Goal: Task Accomplishment & Management: Manage account settings

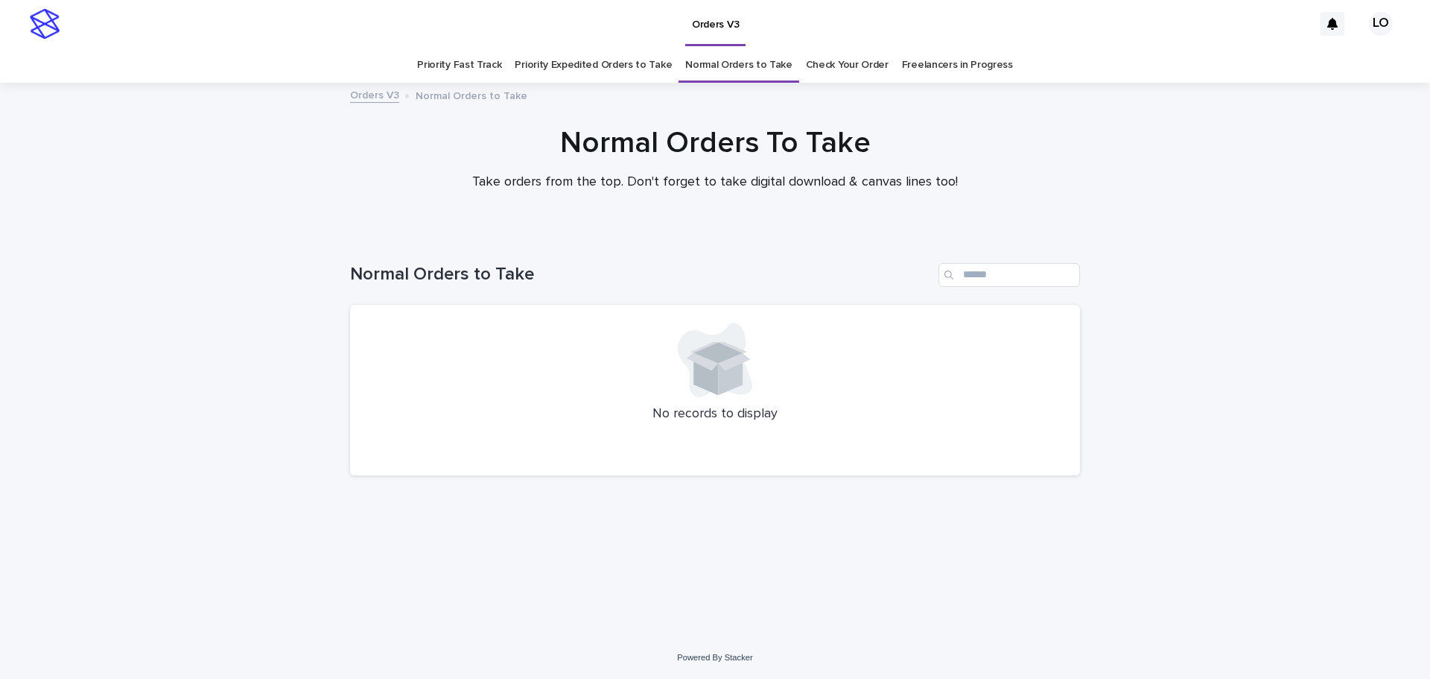
click at [857, 56] on link "Check Your Order" at bounding box center [847, 65] width 83 height 35
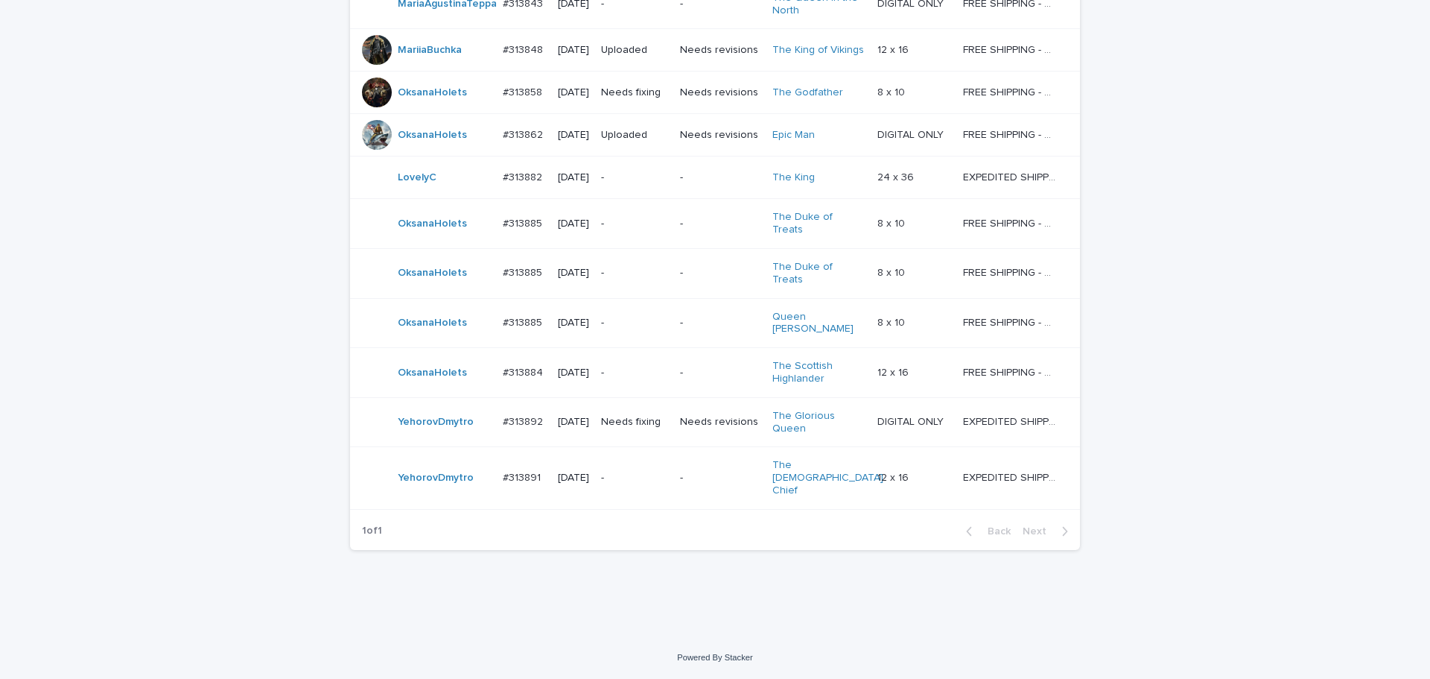
scroll to position [1196, 0]
click at [694, 199] on td "-" at bounding box center [720, 177] width 92 height 42
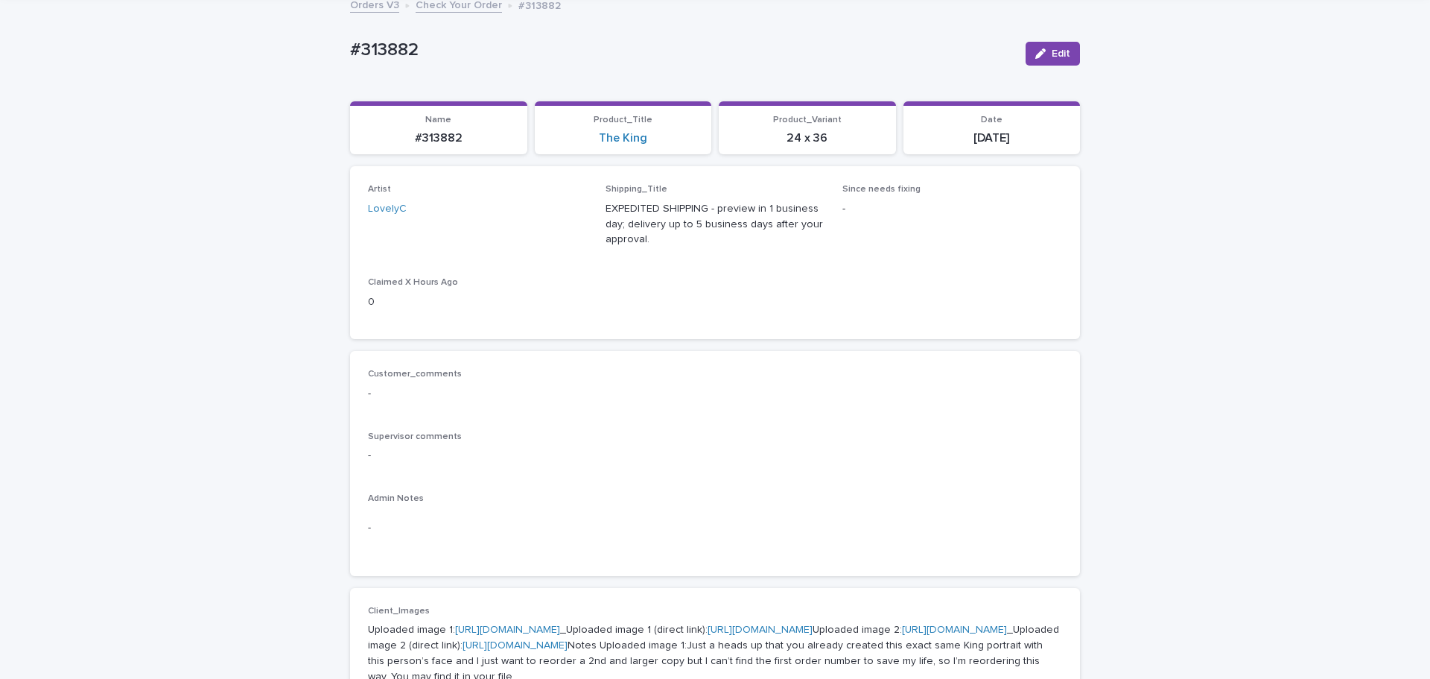
scroll to position [298, 0]
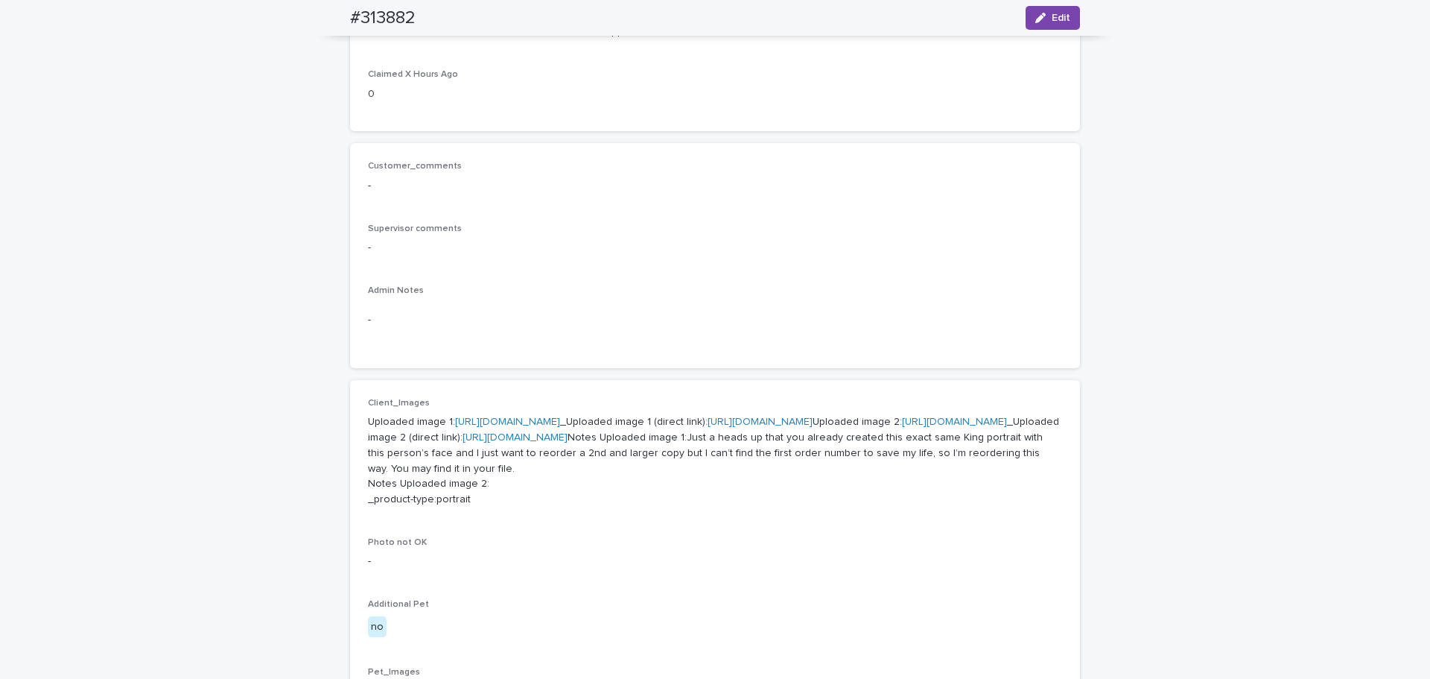
click at [913, 272] on div "Loading... Saving… Loading... Saving… #313882 Edit #313882 Edit Sorry, there wa…" at bounding box center [715, 503] width 1430 height 1435
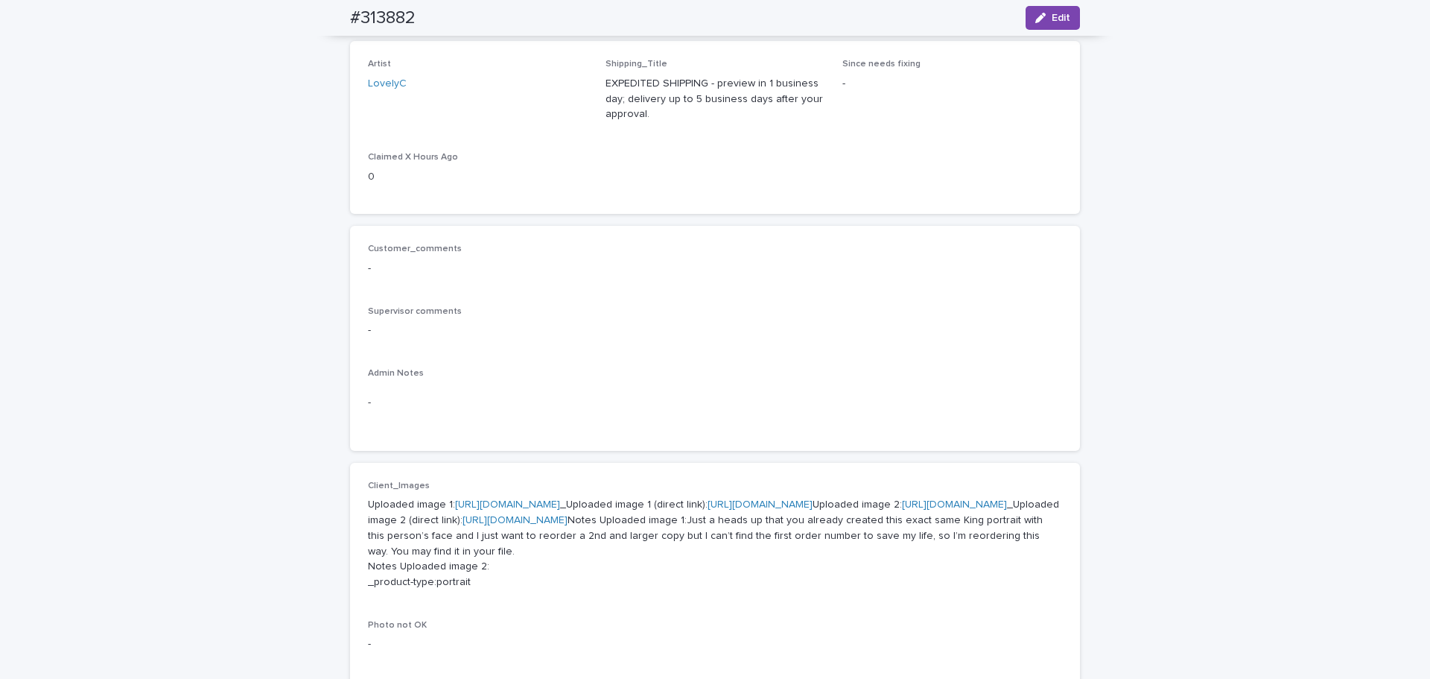
scroll to position [0, 0]
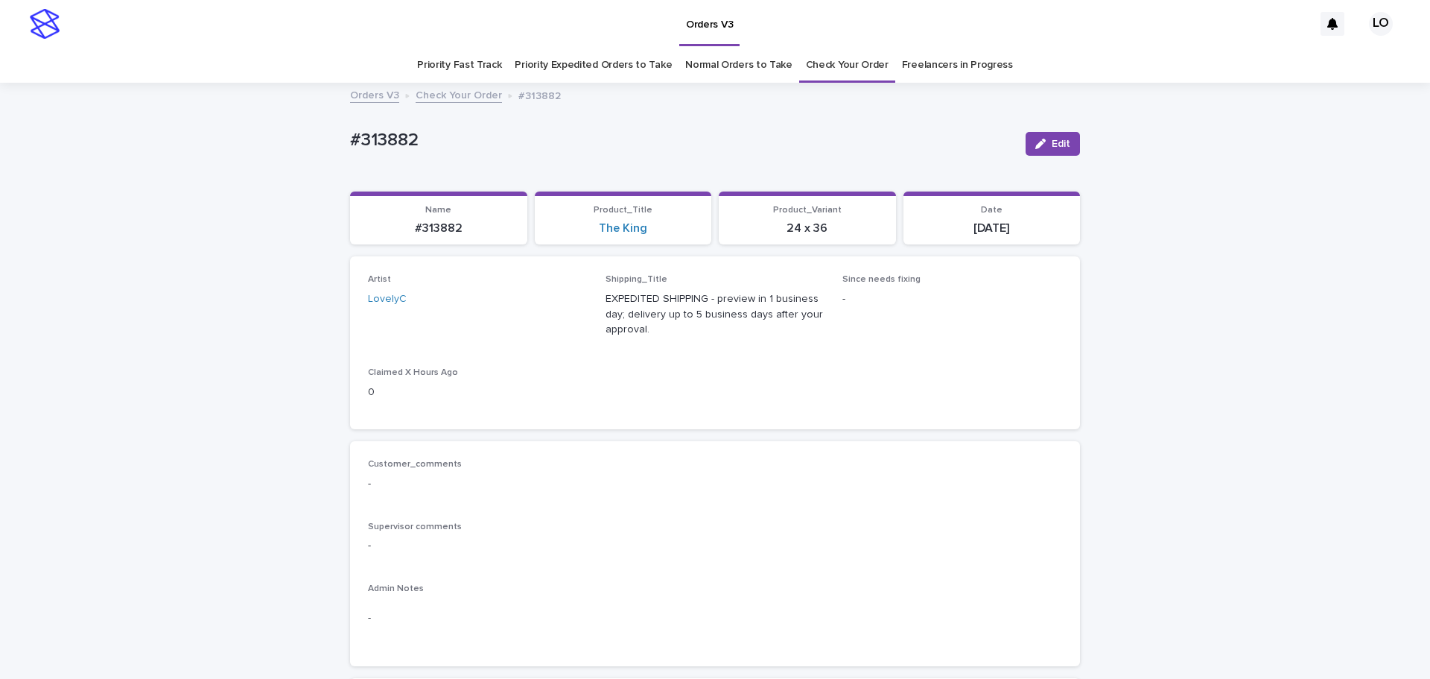
drag, startPoint x: 312, startPoint y: 135, endPoint x: 273, endPoint y: 133, distance: 38.8
copy p "#313882"
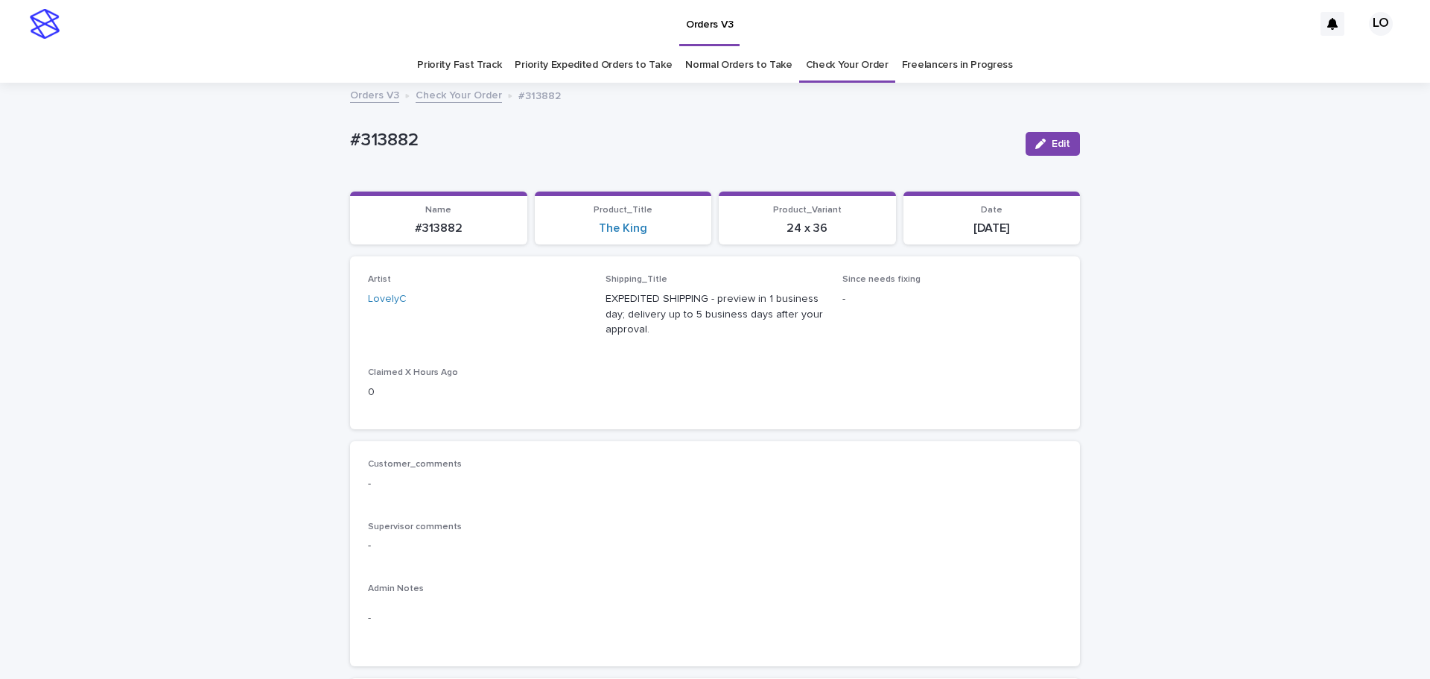
click at [546, 344] on span "Artist LovelyC" at bounding box center [478, 311] width 220 height 75
drag, startPoint x: 647, startPoint y: 232, endPoint x: 566, endPoint y: 229, distance: 80.5
click at [566, 229] on div "The King" at bounding box center [623, 228] width 159 height 14
copy link "The King"
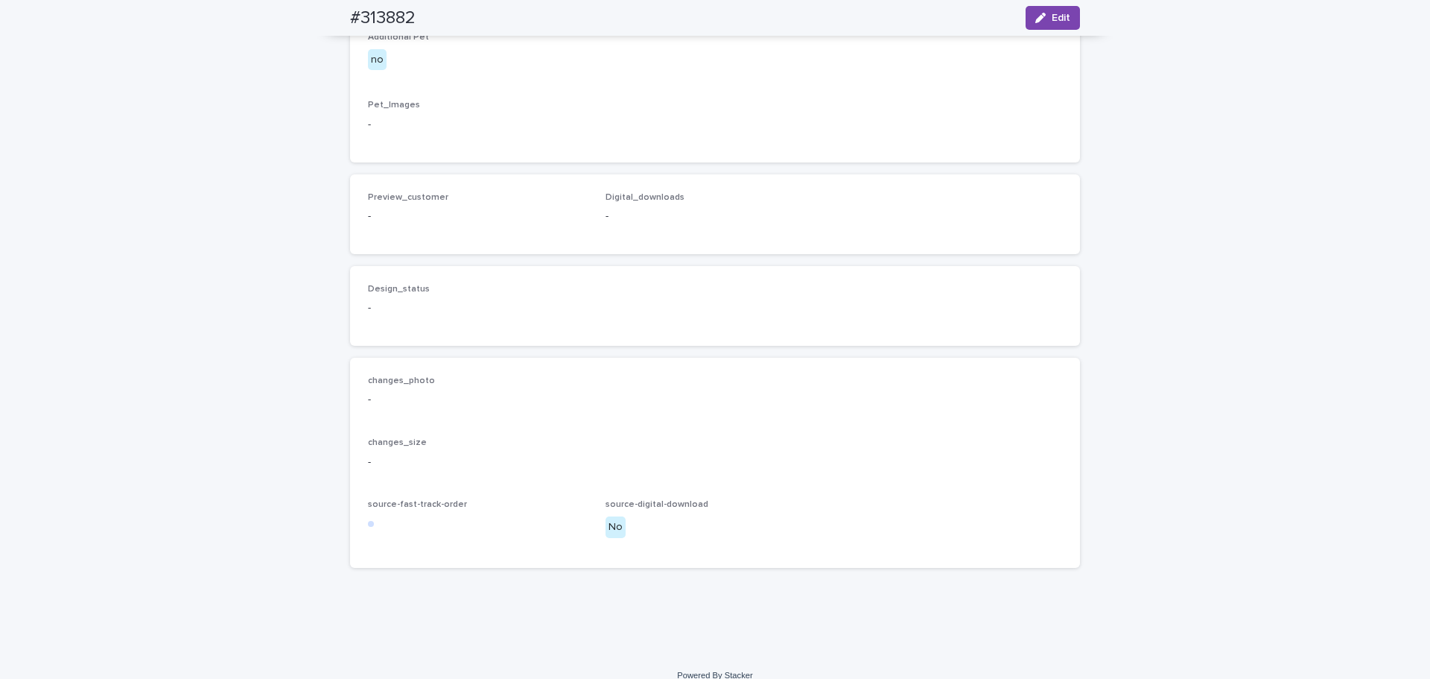
scroll to position [1007, 0]
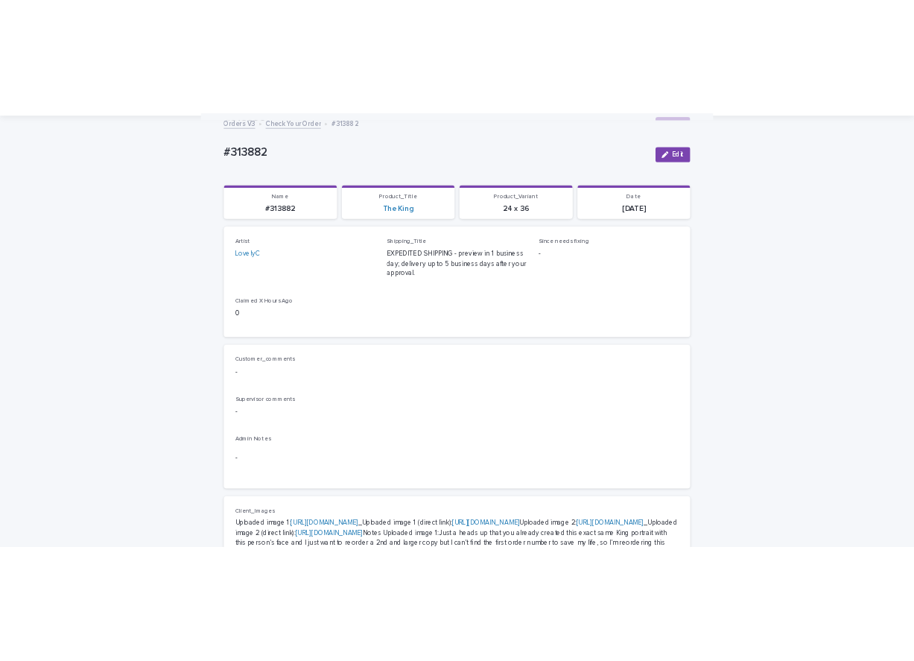
scroll to position [0, 0]
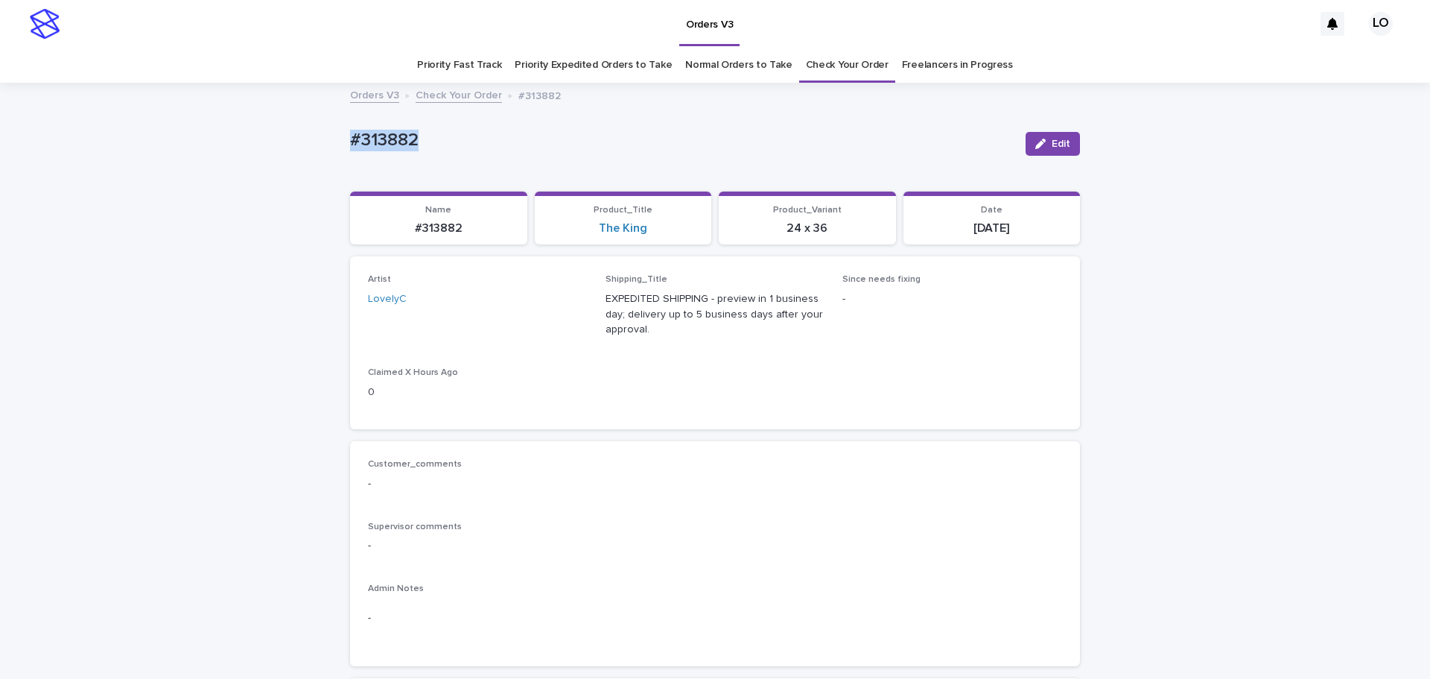
drag, startPoint x: 375, startPoint y: 137, endPoint x: 347, endPoint y: 136, distance: 27.6
click at [350, 136] on p "#313882" at bounding box center [682, 141] width 664 height 22
copy p "#313882"
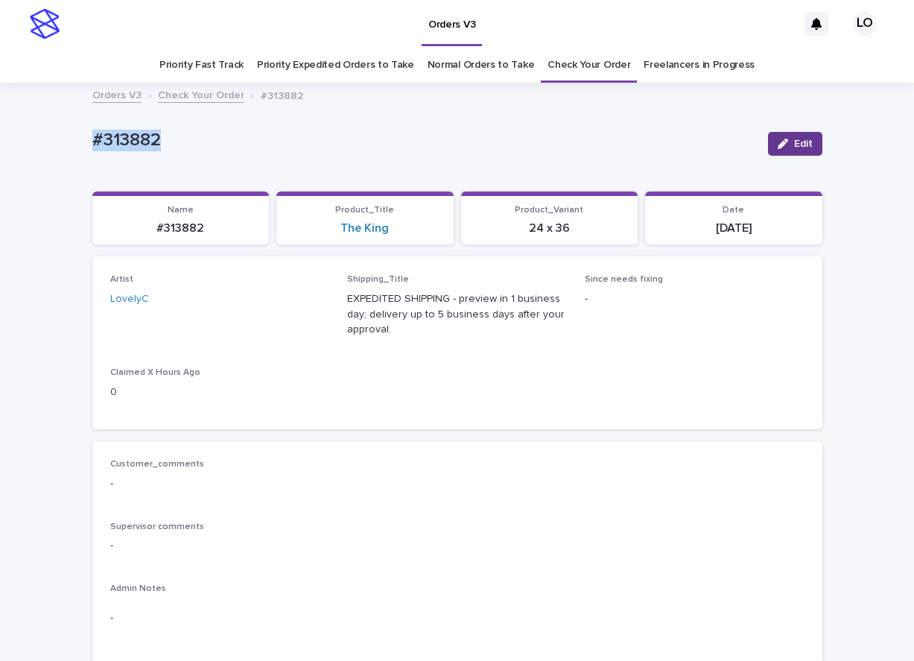
click at [796, 145] on span "Edit" at bounding box center [803, 144] width 19 height 10
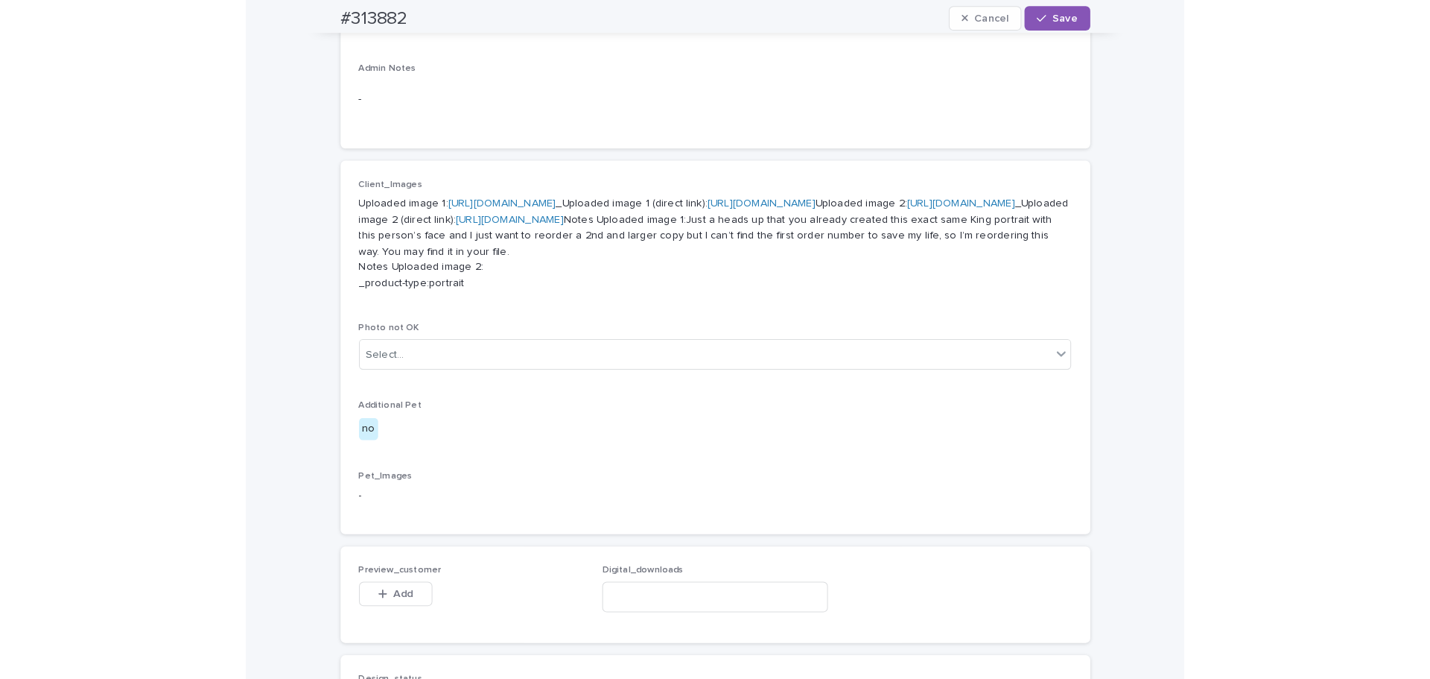
scroll to position [969, 0]
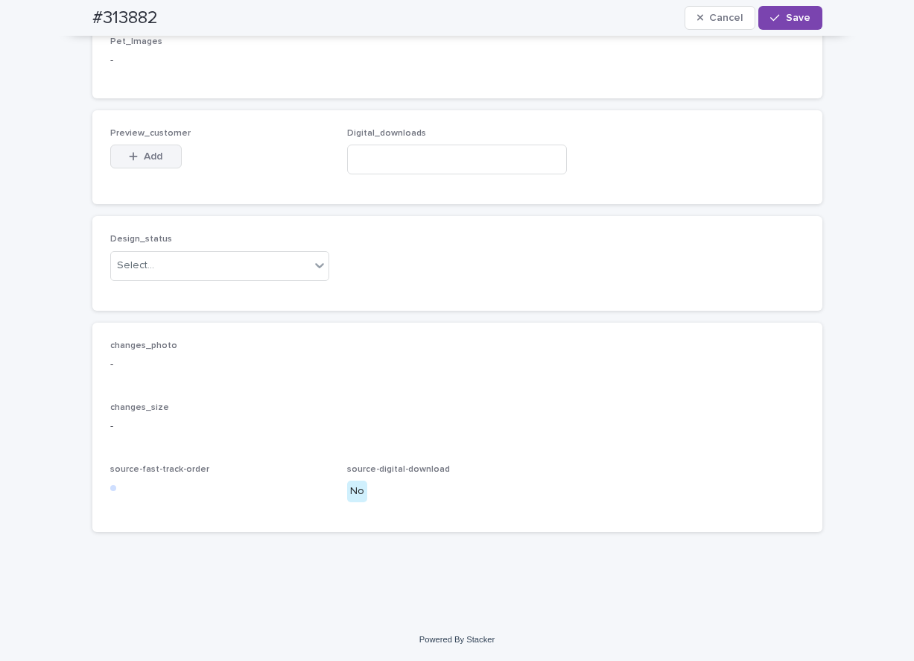
click at [149, 162] on span "Add" at bounding box center [153, 156] width 19 height 10
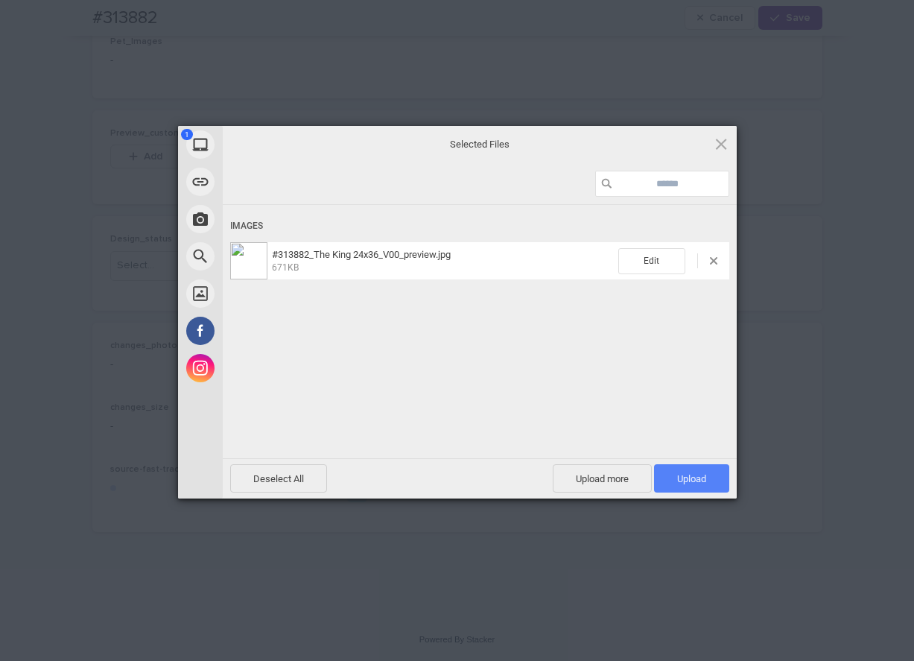
click at [718, 478] on span "Upload 1" at bounding box center [691, 478] width 75 height 28
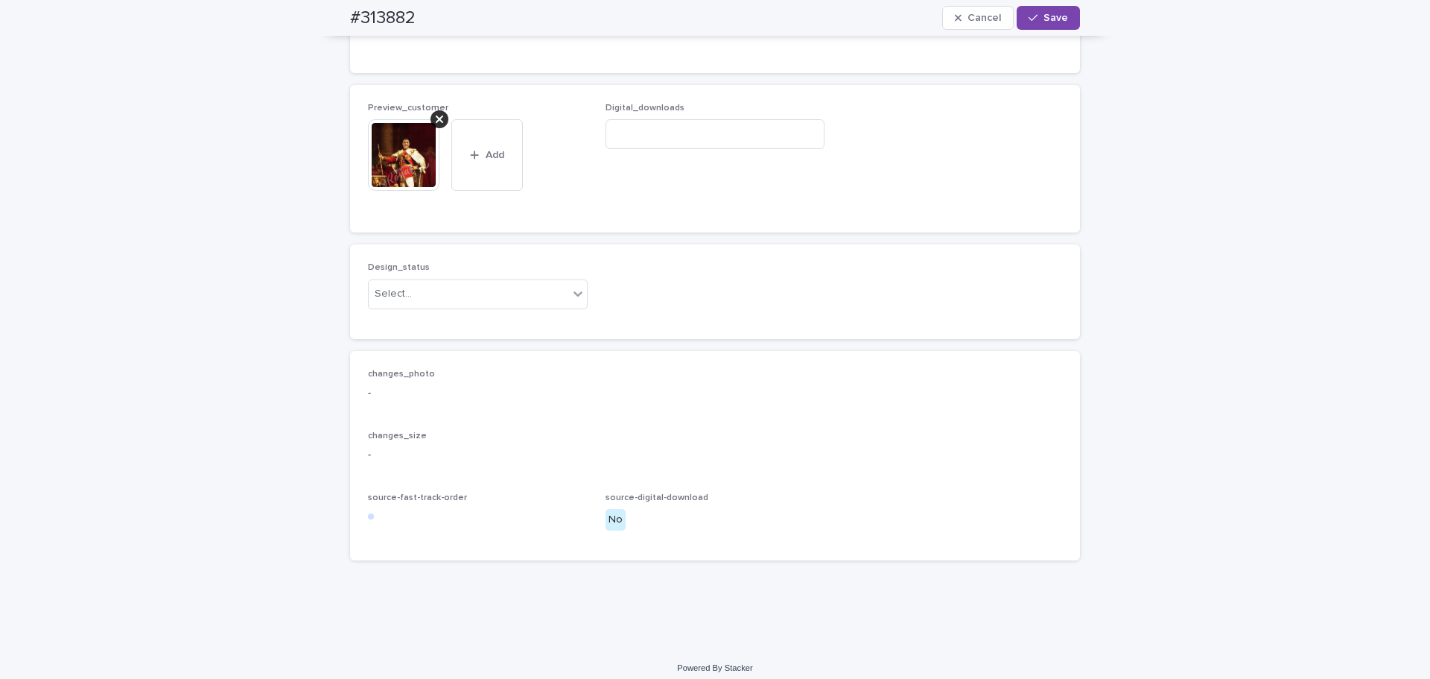
drag, startPoint x: 789, startPoint y: 3, endPoint x: 768, endPoint y: 405, distance: 402.1
click at [895, 320] on div "Design_status Select..." at bounding box center [715, 291] width 694 height 58
click at [481, 306] on div "Select..." at bounding box center [469, 294] width 200 height 25
click at [417, 452] on div "Uploaded" at bounding box center [473, 447] width 218 height 26
click at [848, 320] on div "Design_status Uploaded" at bounding box center [715, 291] width 694 height 58
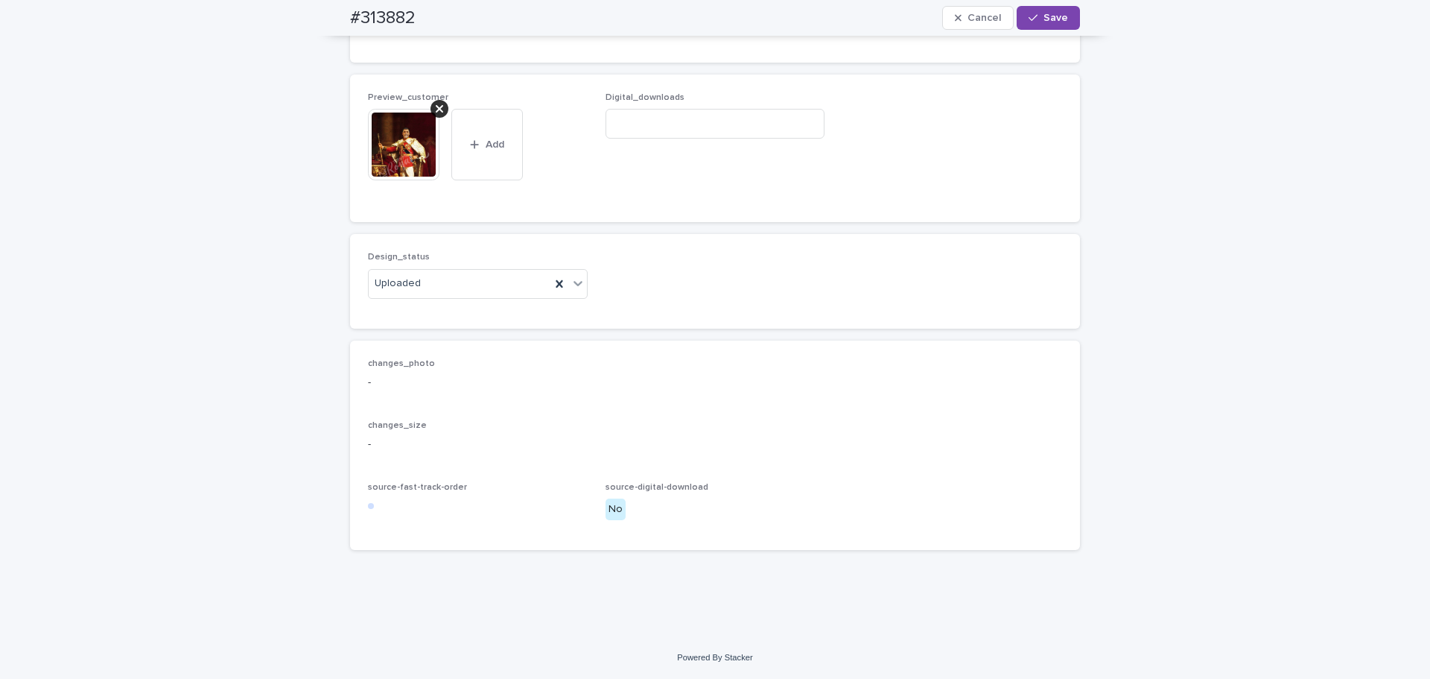
scroll to position [1103, 0]
click at [913, 17] on span "Save" at bounding box center [1056, 18] width 25 height 10
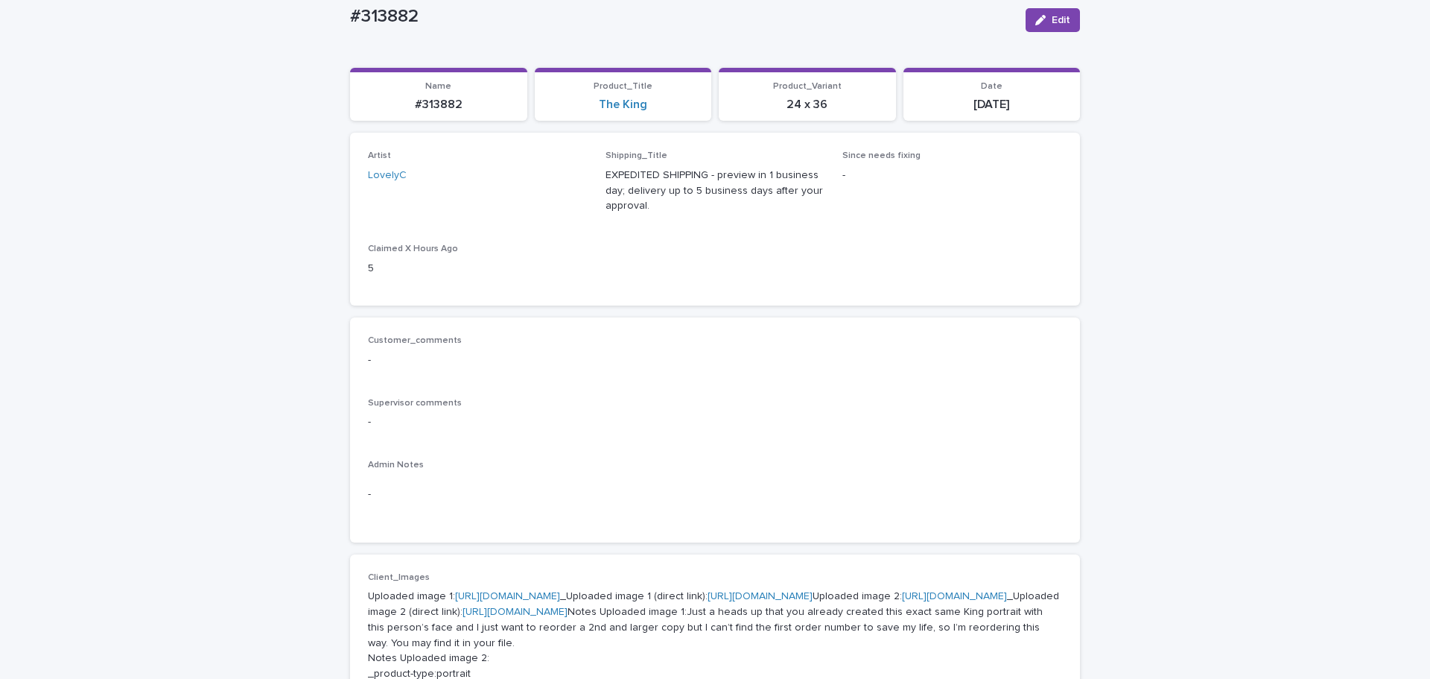
scroll to position [97, 0]
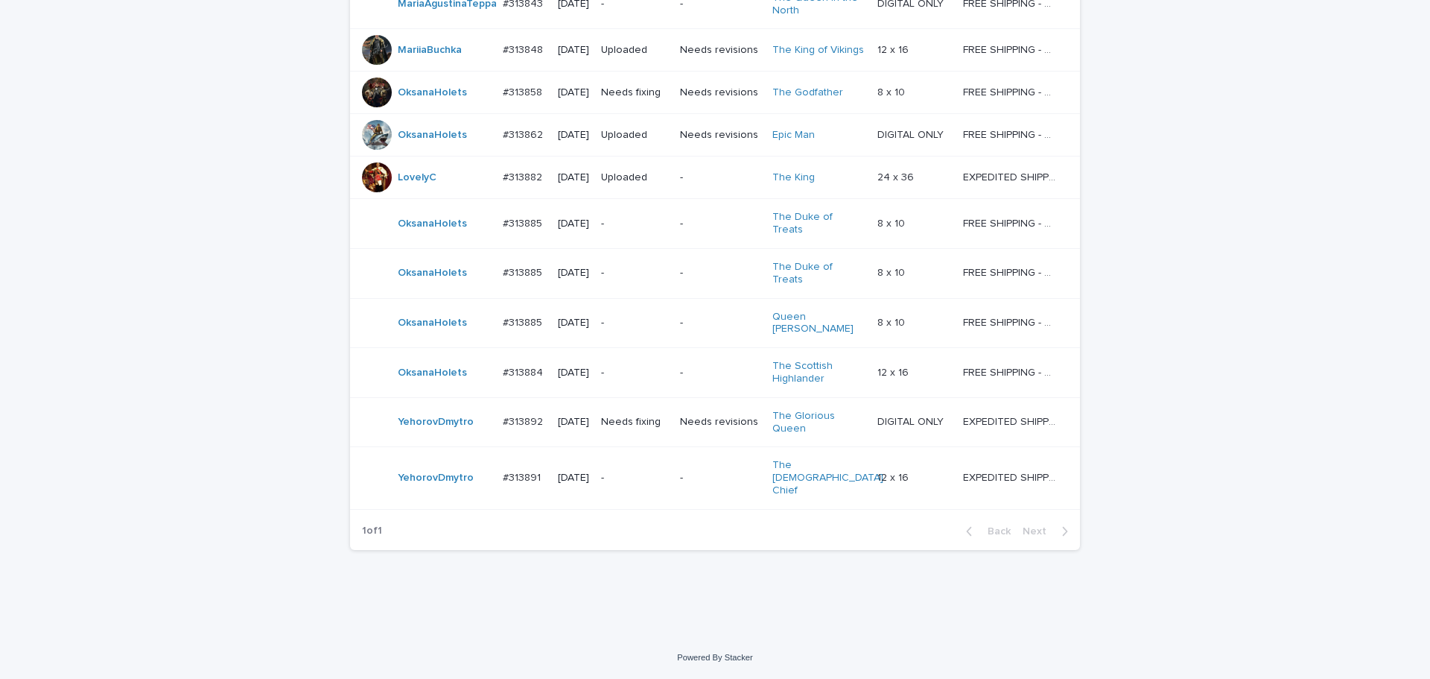
scroll to position [1192, 0]
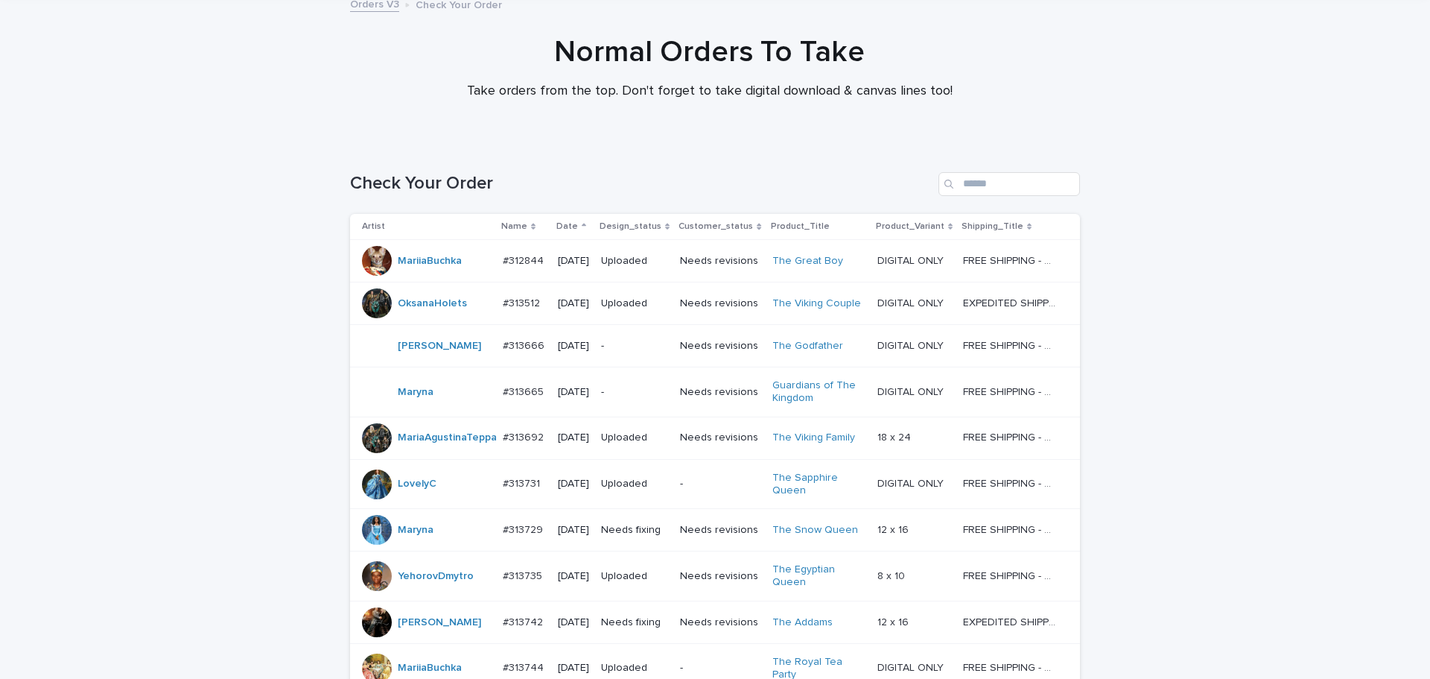
scroll to position [0, 0]
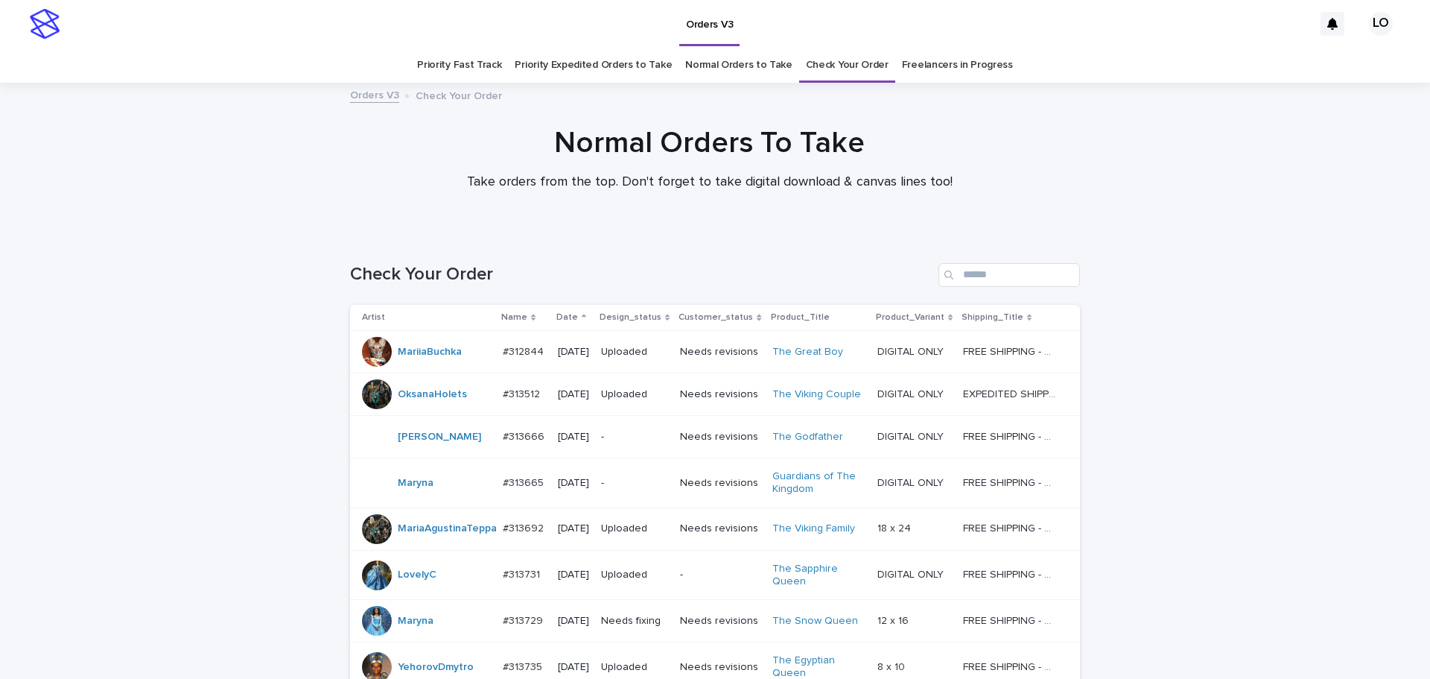
click at [740, 68] on link "Normal Orders to Take" at bounding box center [738, 65] width 107 height 35
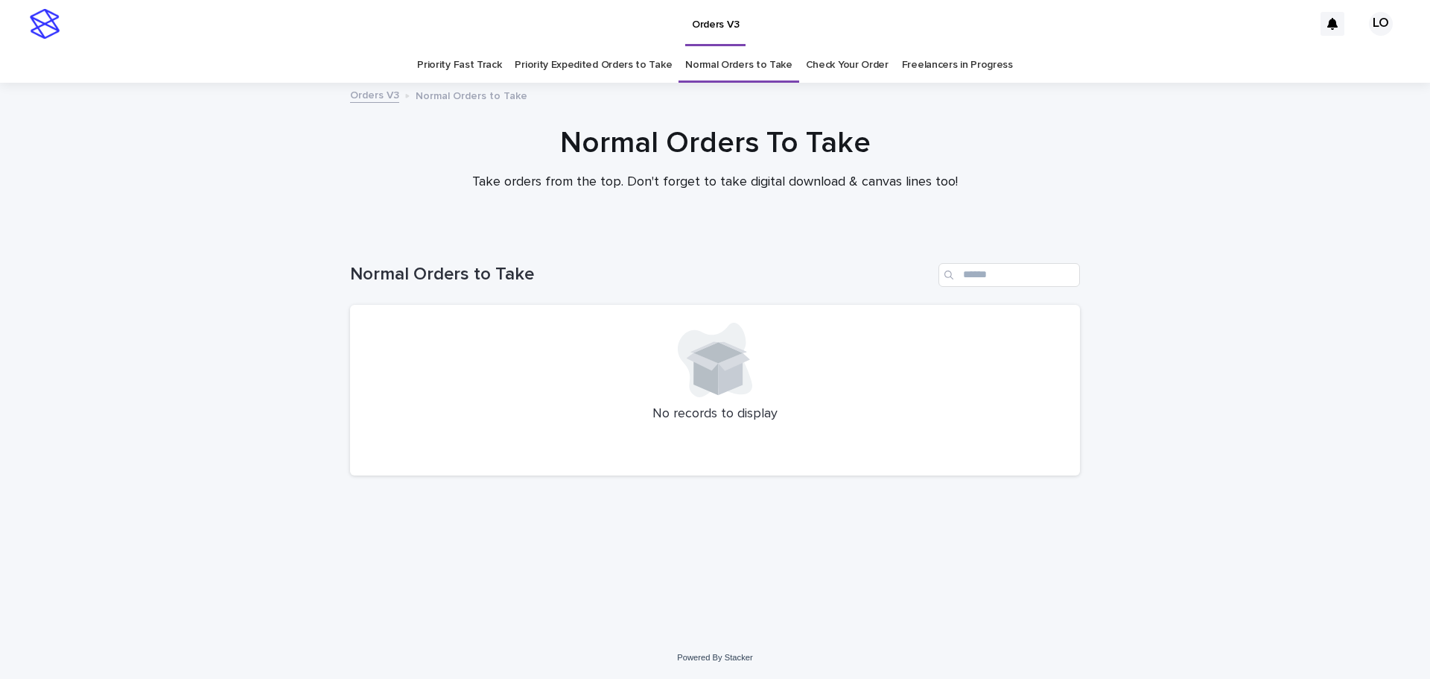
click at [575, 64] on link "Priority Expedited Orders to Take" at bounding box center [593, 65] width 157 height 35
click at [837, 64] on link "Check Your Order" at bounding box center [847, 65] width 83 height 35
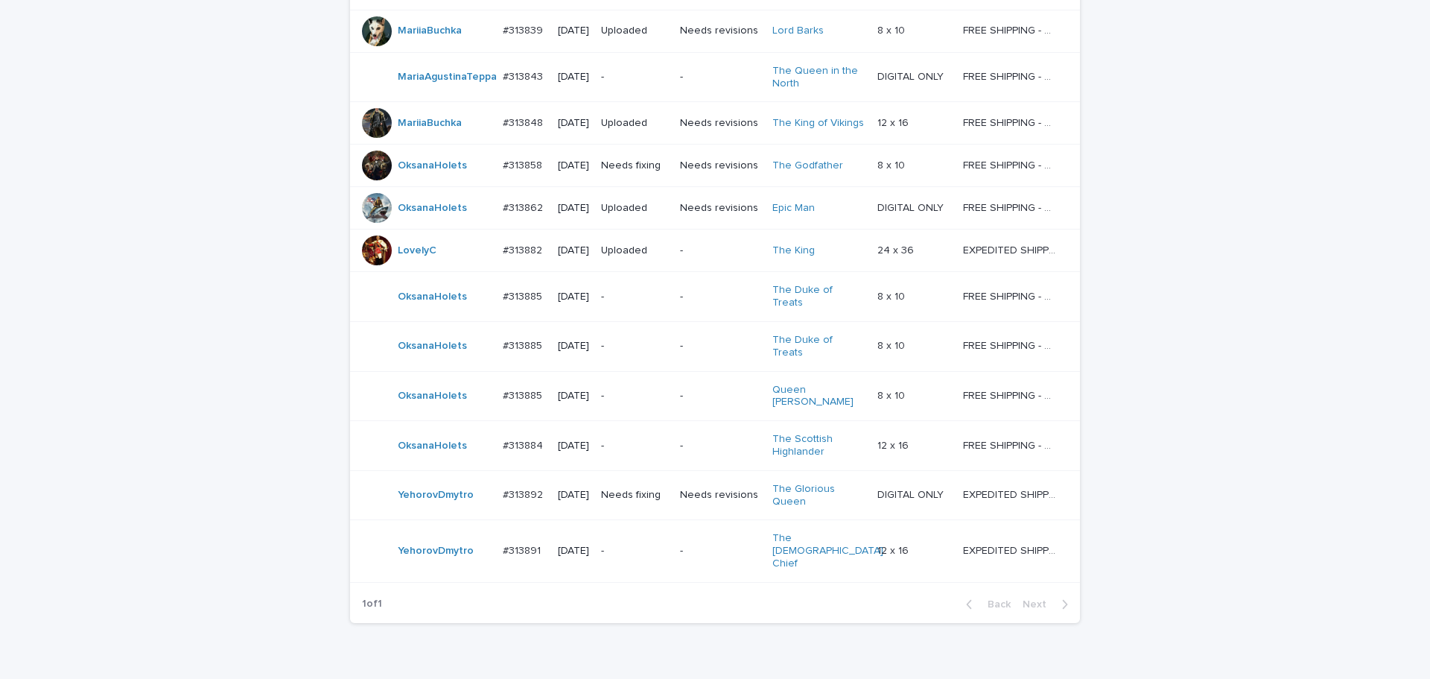
scroll to position [1192, 0]
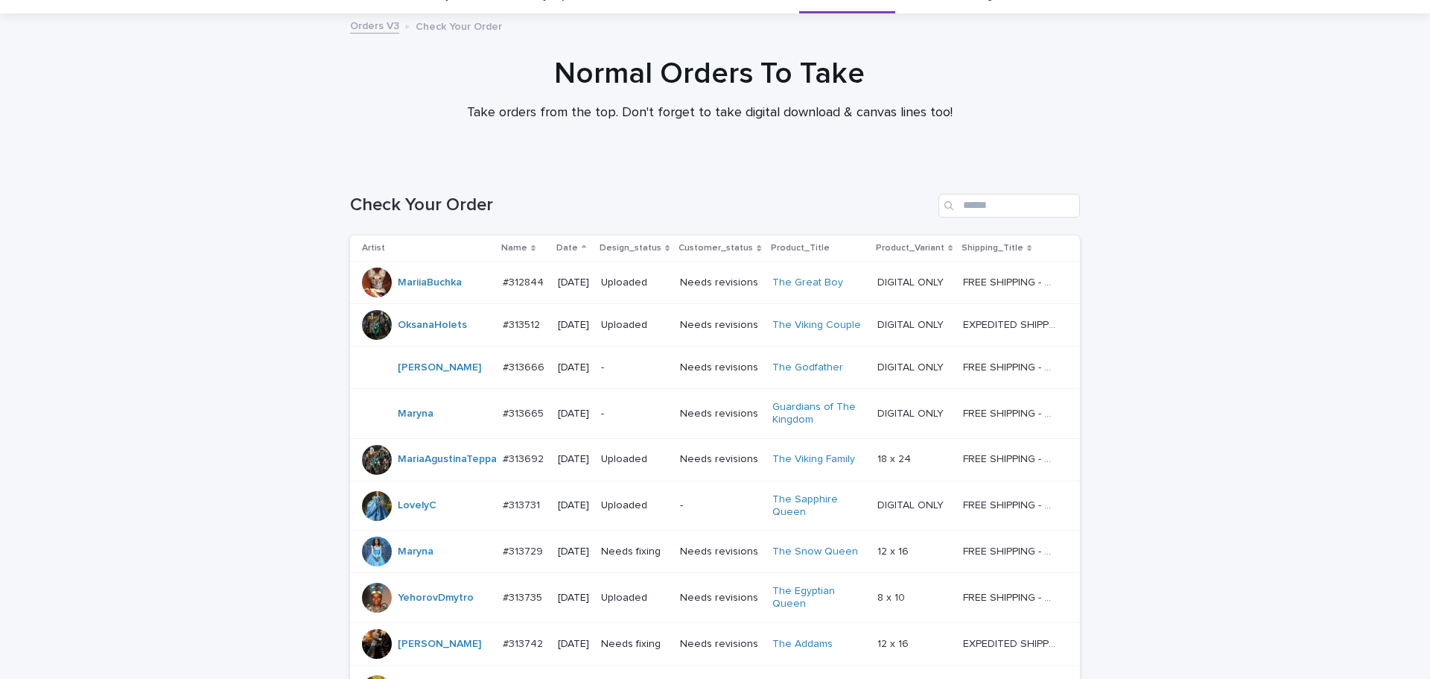
scroll to position [0, 0]
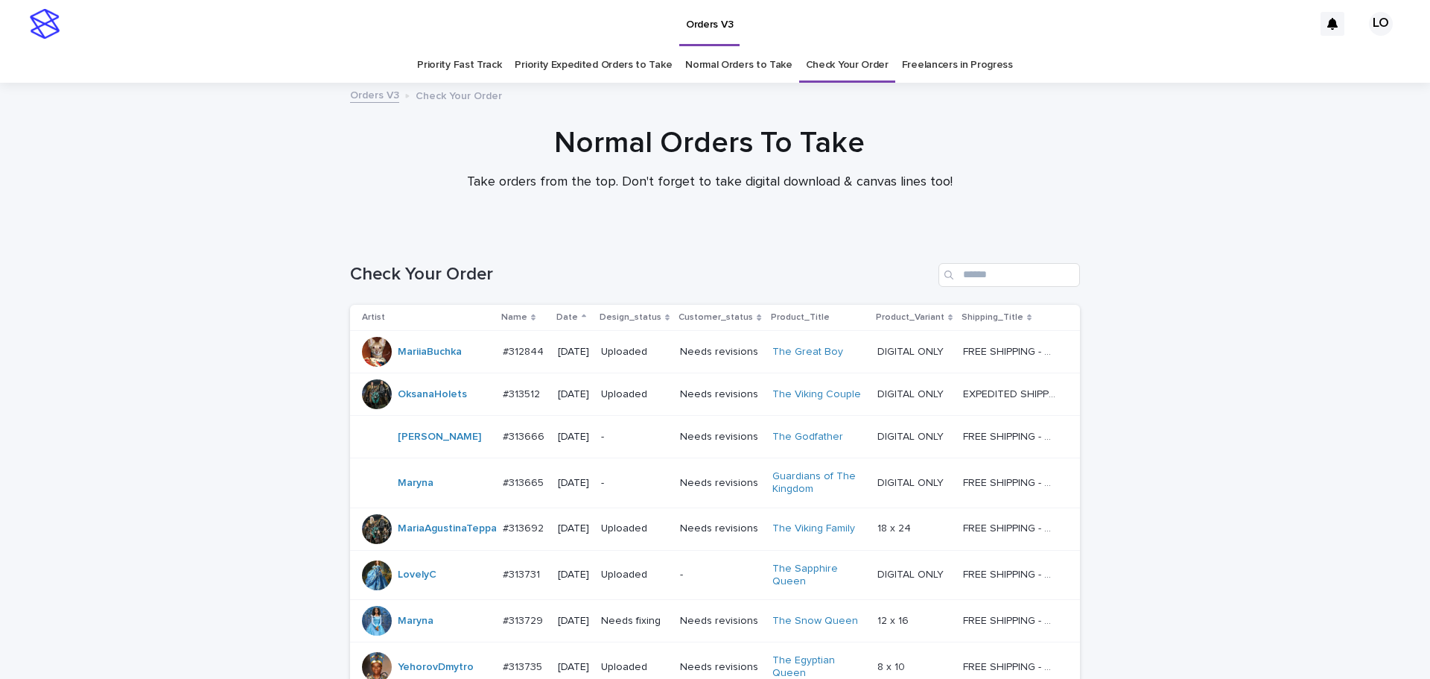
click at [756, 54] on link "Normal Orders to Take" at bounding box center [738, 65] width 107 height 35
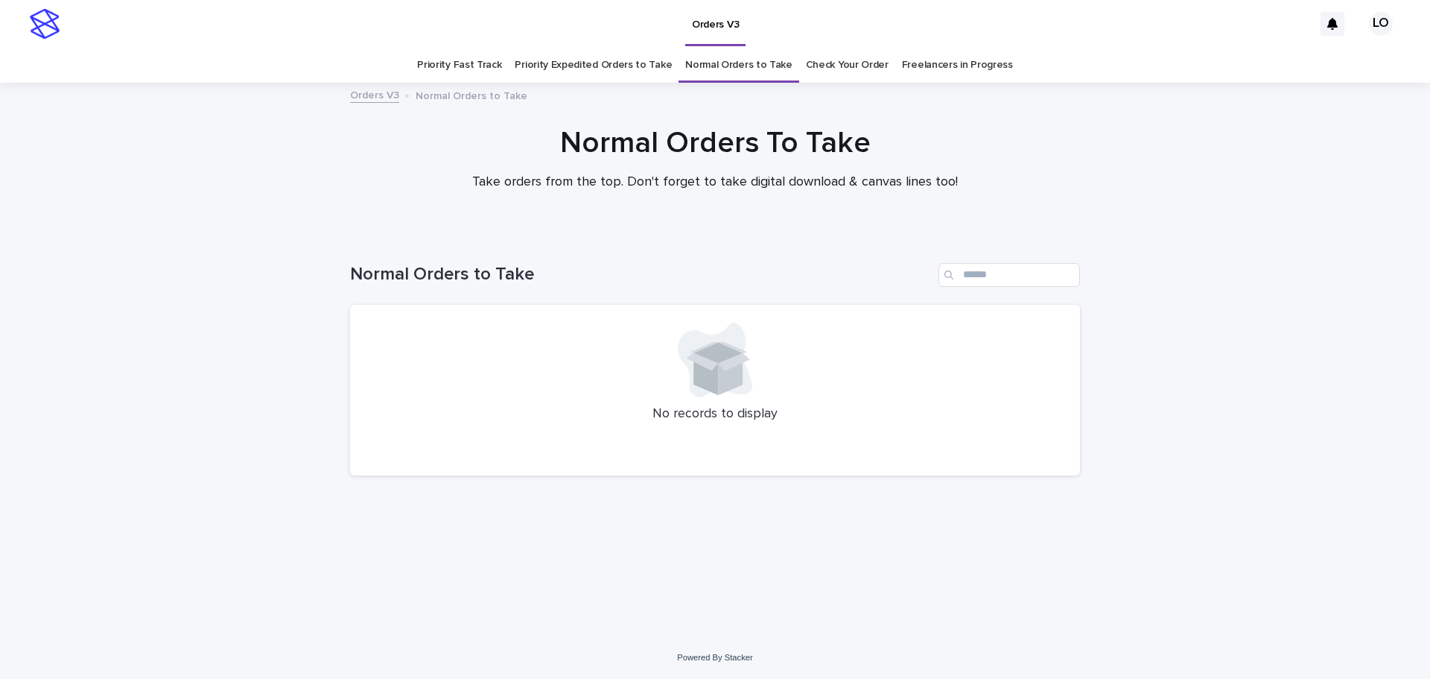
click at [913, 319] on div "Loading... Saving… Loading... Saving… Normal Orders to Take No records to displ…" at bounding box center [715, 434] width 1430 height 403
